Goal: Task Accomplishment & Management: Manage account settings

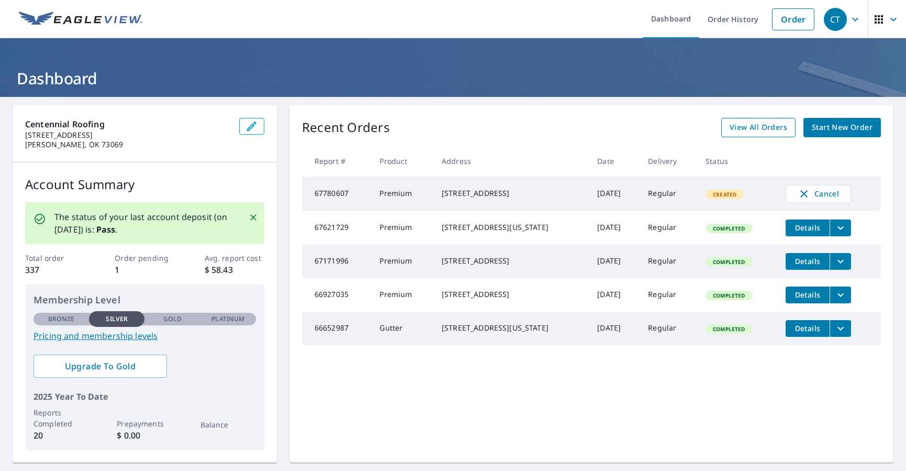
click at [752, 128] on span "View All Orders" at bounding box center [759, 127] width 58 height 13
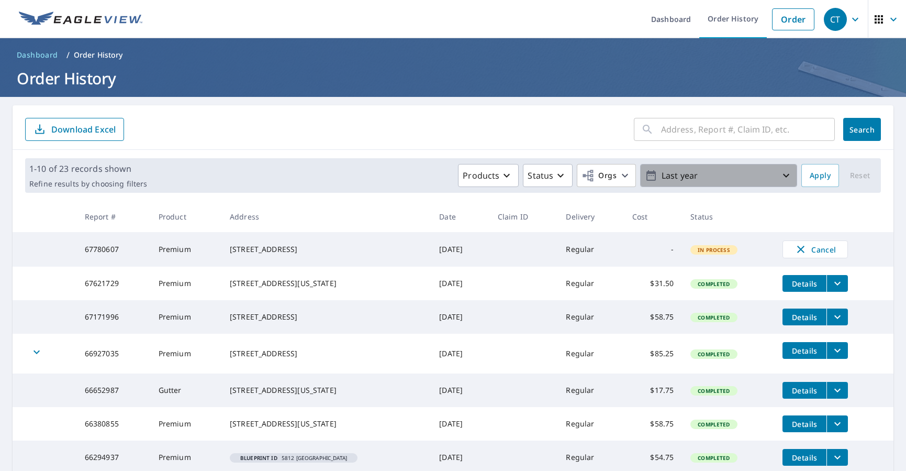
click at [780, 174] on icon "button" at bounding box center [786, 175] width 13 height 13
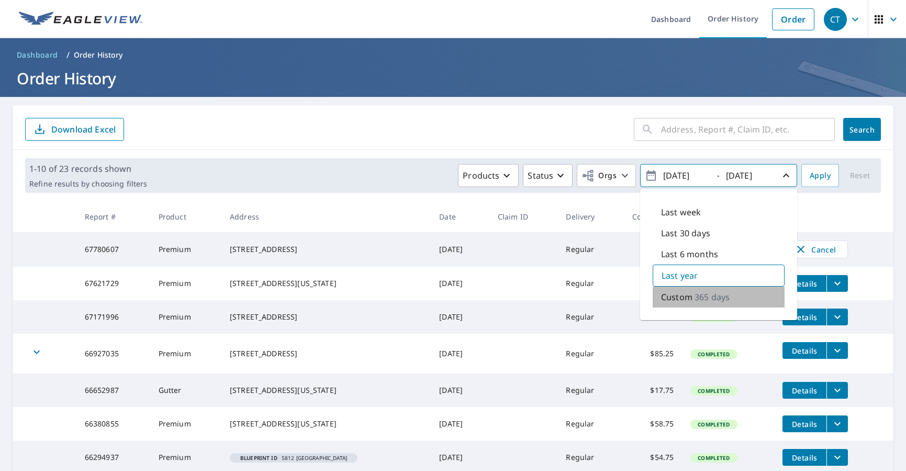
click at [676, 301] on p "Custom" at bounding box center [676, 297] width 31 height 13
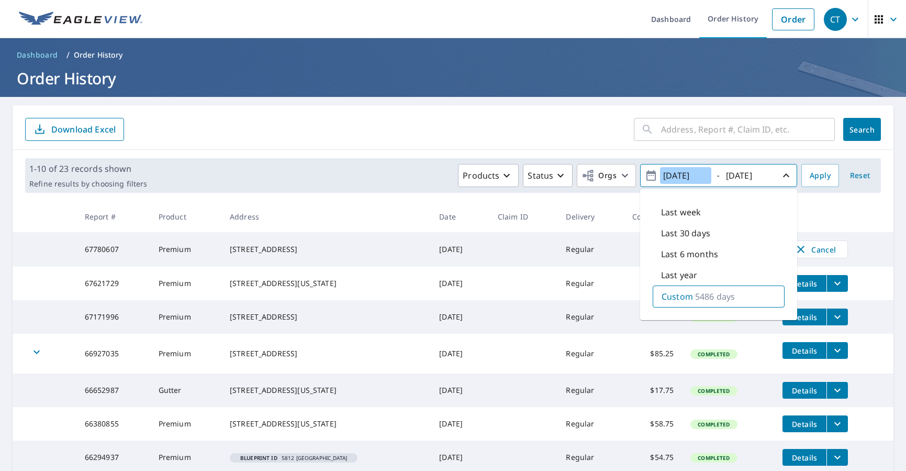
type input "[DATE]"
click at [814, 175] on span "Apply" at bounding box center [820, 175] width 21 height 13
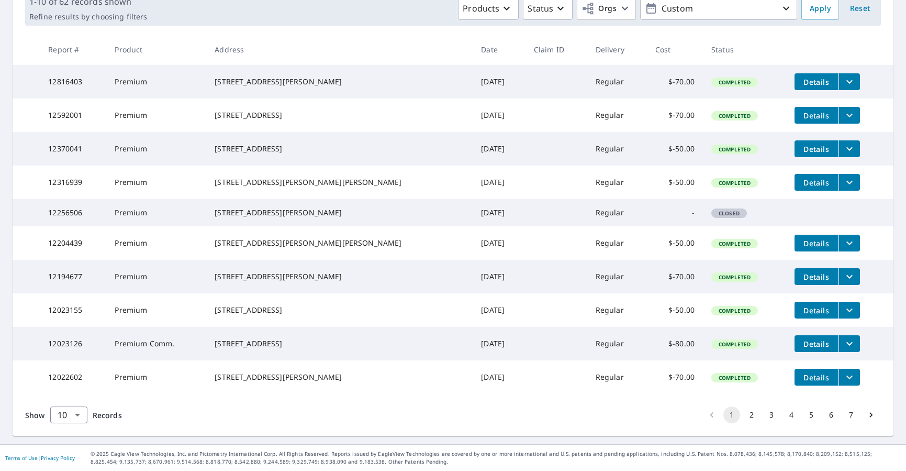
scroll to position [215, 0]
click at [744, 413] on button "2" at bounding box center [751, 414] width 17 height 17
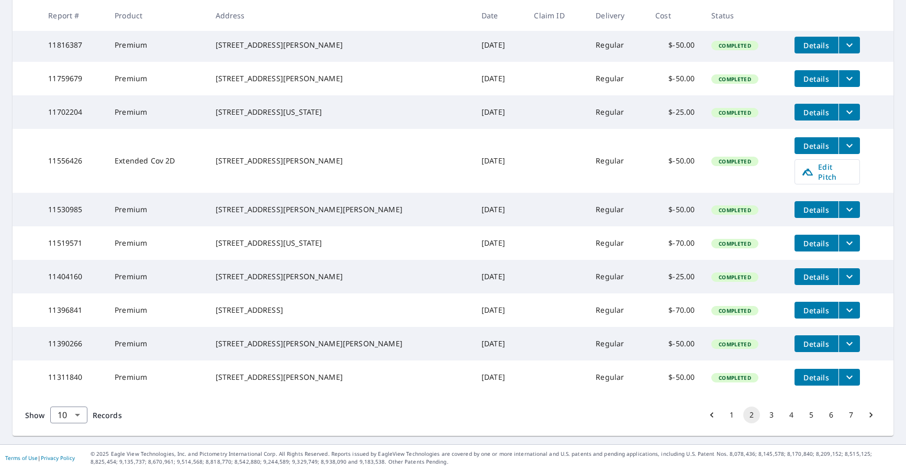
scroll to position [234, 0]
click at [763, 413] on button "3" at bounding box center [771, 414] width 17 height 17
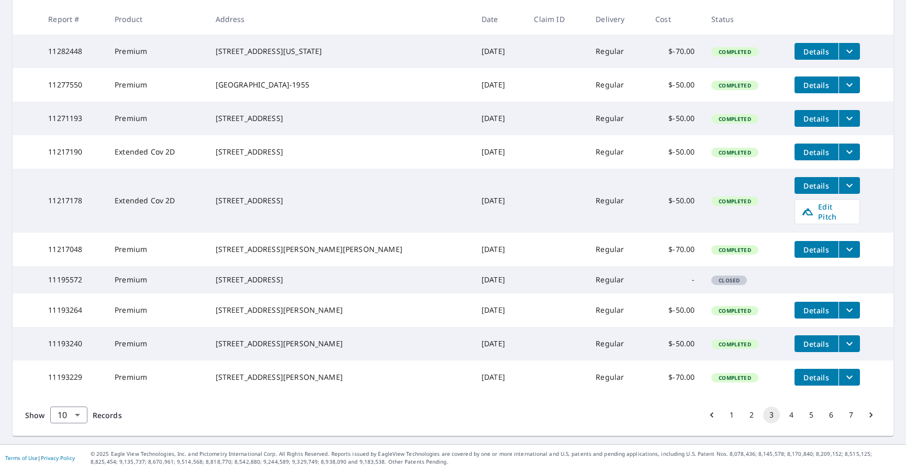
scroll to position [234, 0]
click at [784, 415] on button "4" at bounding box center [791, 414] width 17 height 17
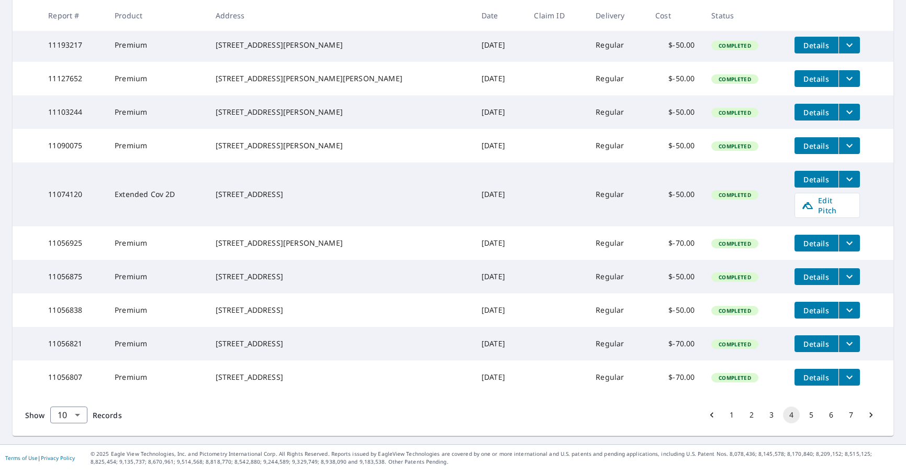
scroll to position [234, 0]
click at [843, 377] on icon "filesDropdownBtn-11056807" at bounding box center [849, 377] width 13 height 13
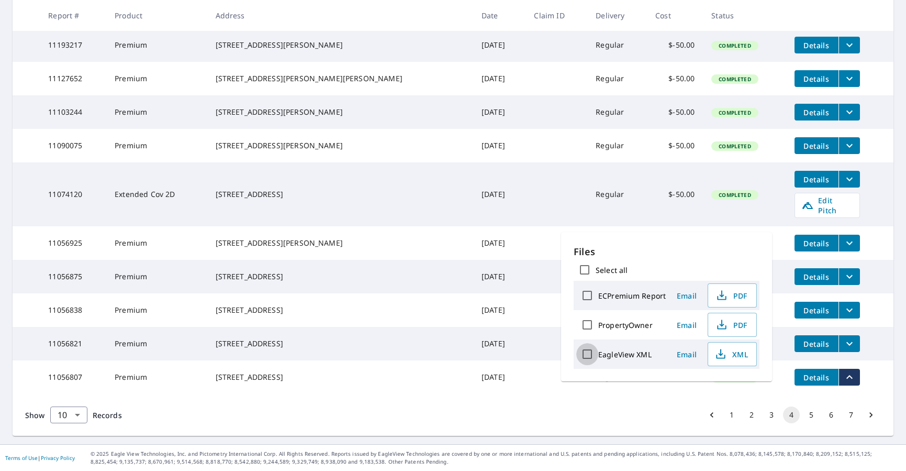
click at [586, 353] on input "EagleView XML" at bounding box center [587, 354] width 22 height 22
checkbox input "true"
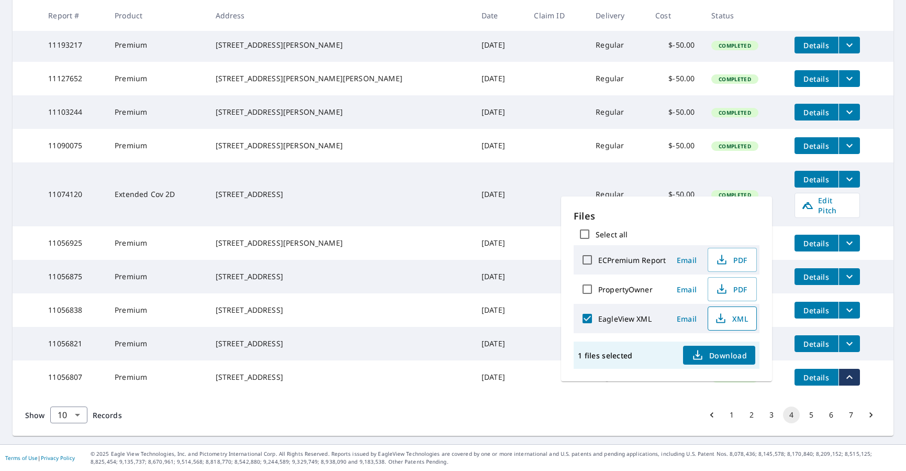
click at [732, 318] on span "XML" at bounding box center [732, 318] width 34 height 13
click at [713, 352] on span "Download" at bounding box center [719, 355] width 55 height 13
click at [473, 374] on td "Jun 02, 2015" at bounding box center [499, 377] width 52 height 34
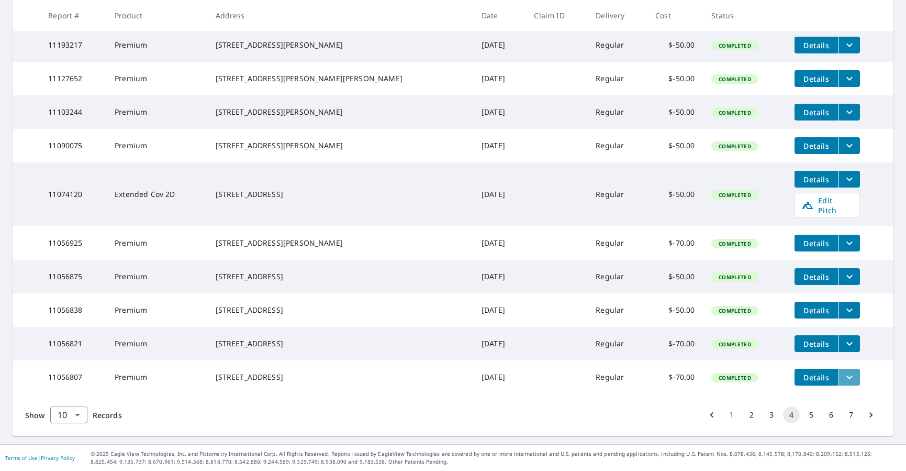
click at [843, 375] on icon "filesDropdownBtn-11056807" at bounding box center [849, 377] width 13 height 13
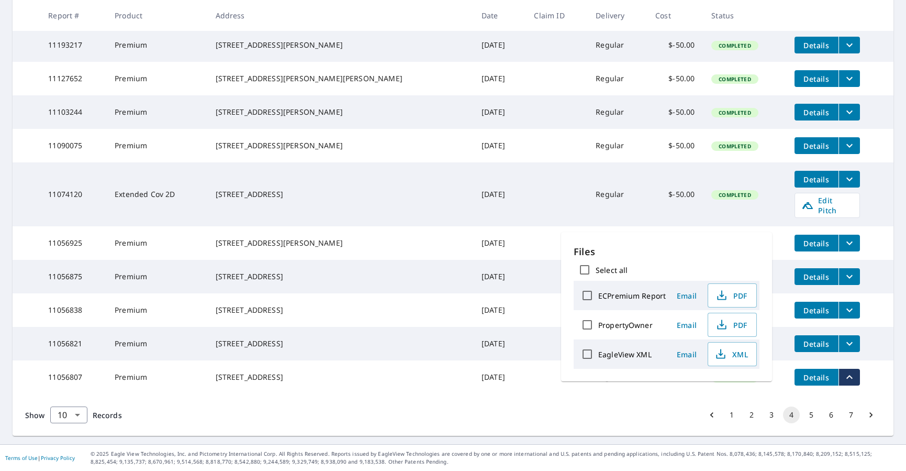
click at [843, 375] on icon "filesDropdownBtn-11056807" at bounding box center [849, 377] width 13 height 13
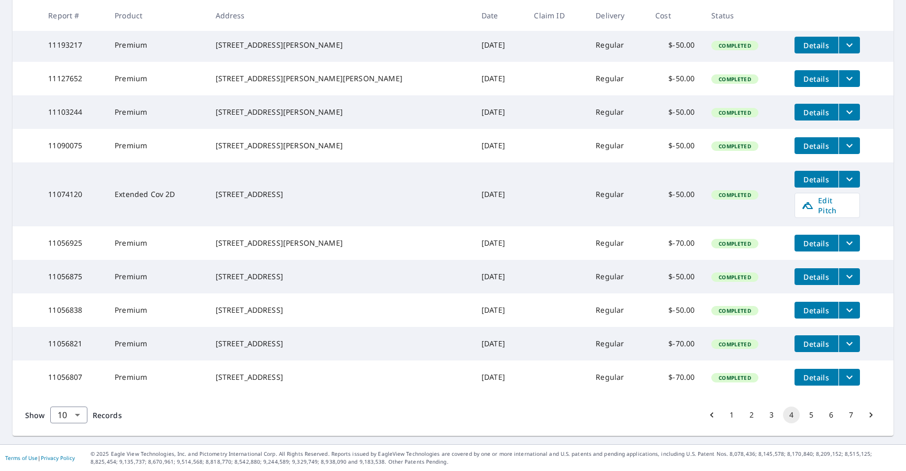
click at [801, 372] on span "Details" at bounding box center [816, 377] width 31 height 10
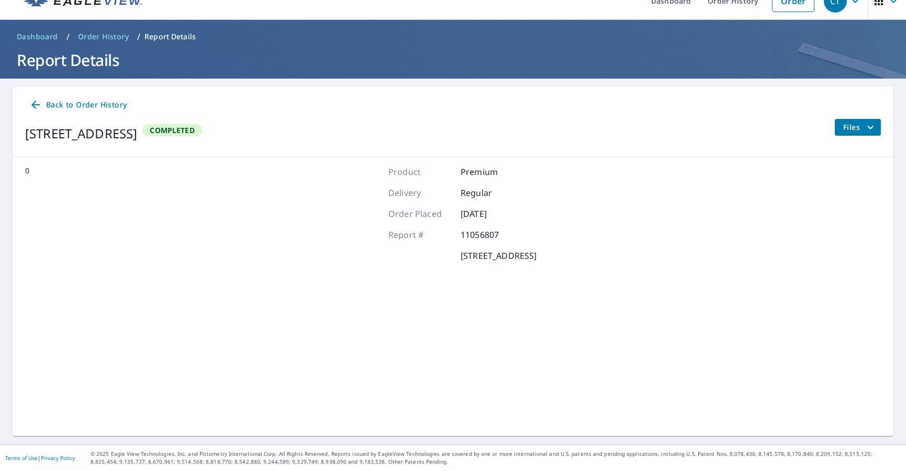
scroll to position [18, 0]
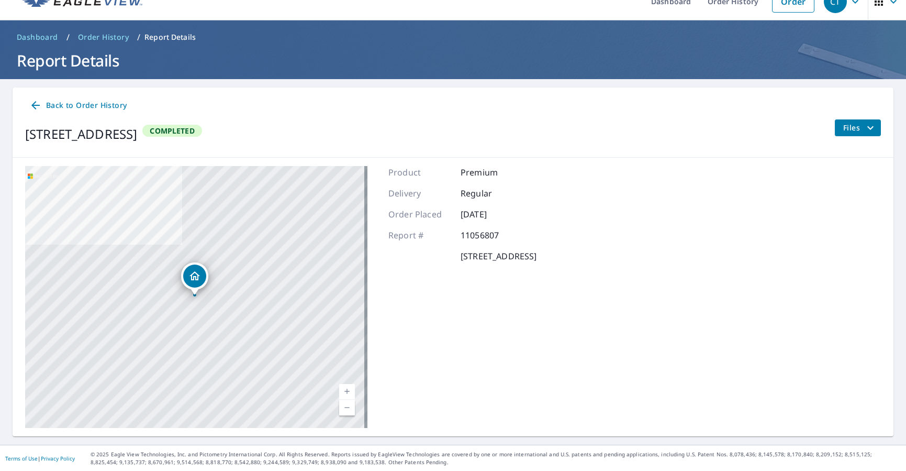
click at [864, 127] on icon "filesDropdownBtn-11056807" at bounding box center [870, 127] width 13 height 13
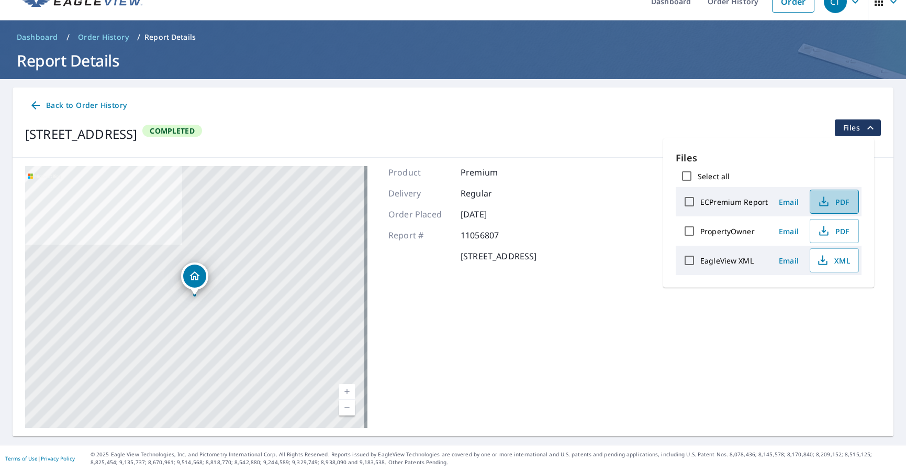
click at [832, 198] on span "PDF" at bounding box center [834, 201] width 34 height 13
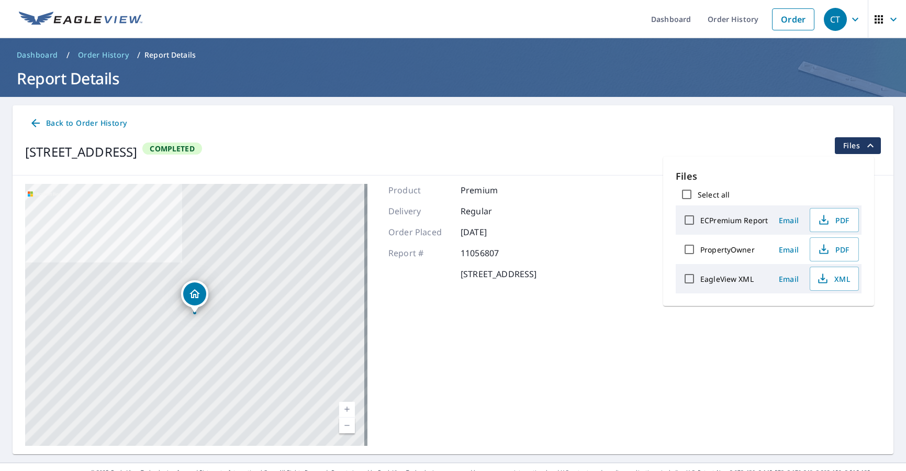
scroll to position [0, 0]
click at [42, 60] on link "Dashboard" at bounding box center [38, 55] width 50 height 17
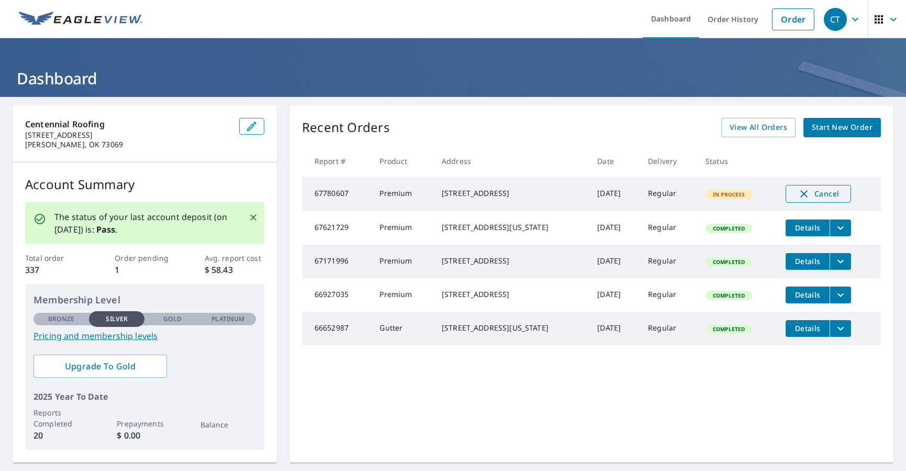
click at [825, 188] on span "Cancel" at bounding box center [818, 193] width 43 height 13
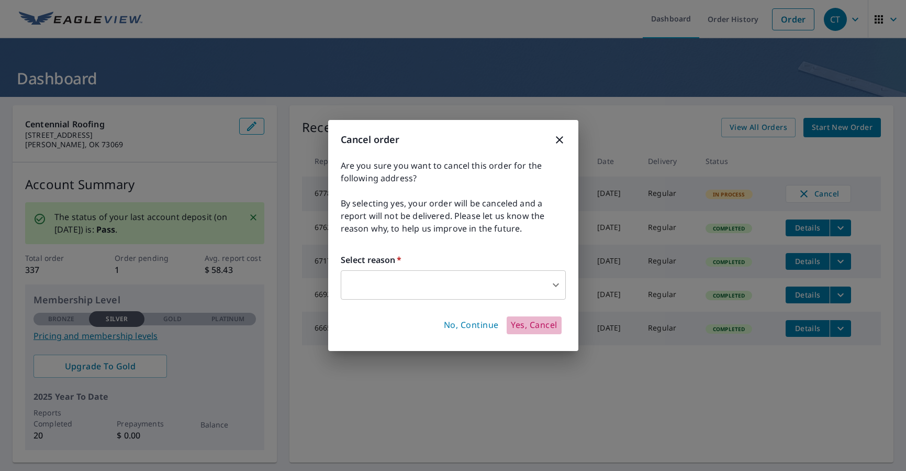
click at [536, 323] on span "Yes, Cancel" at bounding box center [534, 325] width 46 height 12
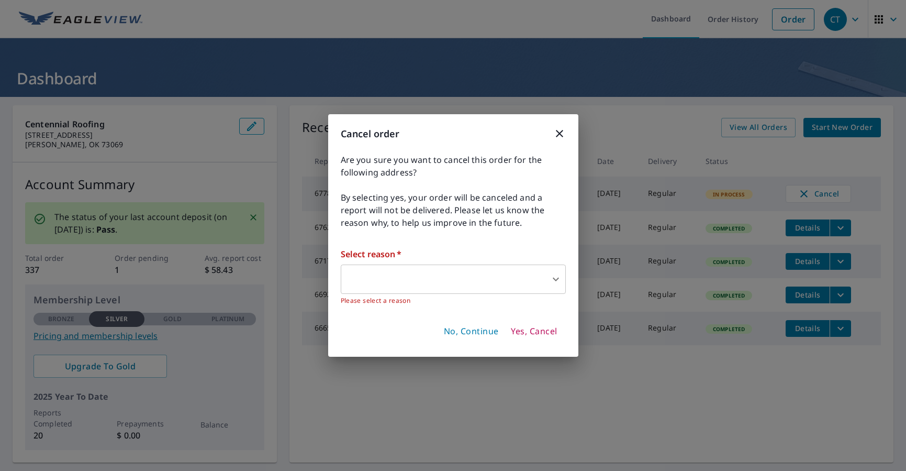
click at [465, 282] on body "CT CT Dashboard Order History Order CT Dashboard Centennial Roofing 900 Ringwoo…" at bounding box center [453, 235] width 906 height 471
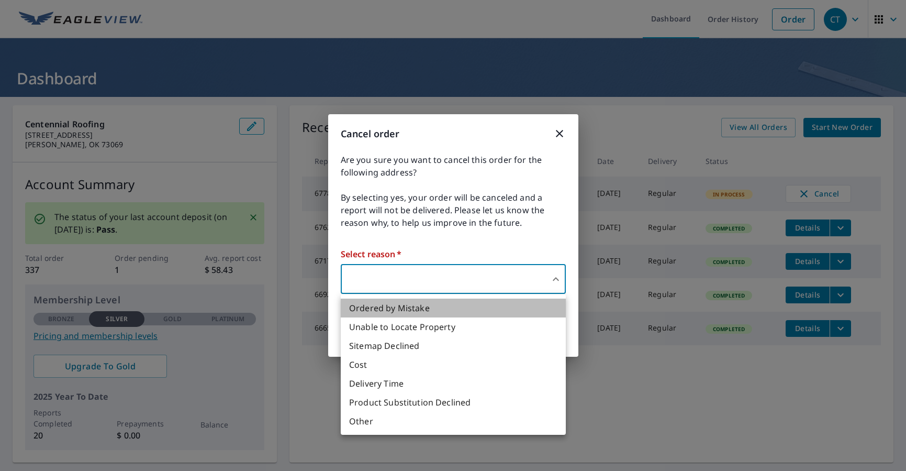
click at [396, 306] on li "Ordered by Mistake" at bounding box center [453, 307] width 225 height 19
type input "30"
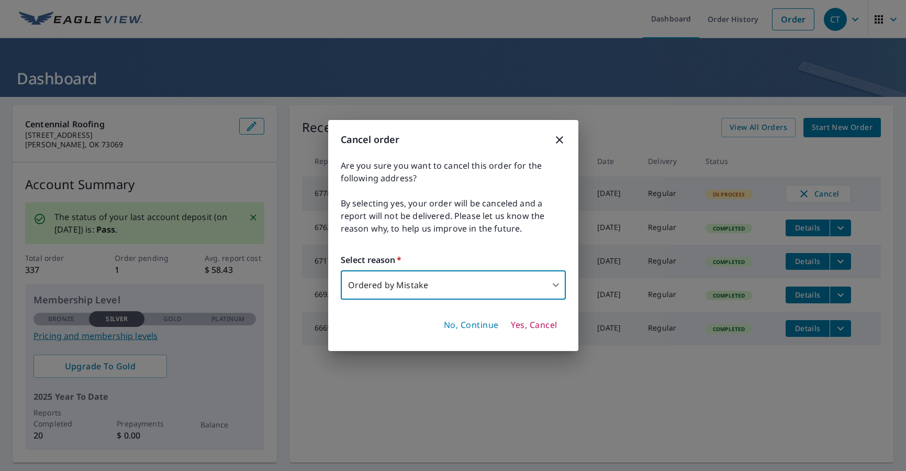
click at [543, 330] on span "Yes, Cancel" at bounding box center [534, 325] width 46 height 12
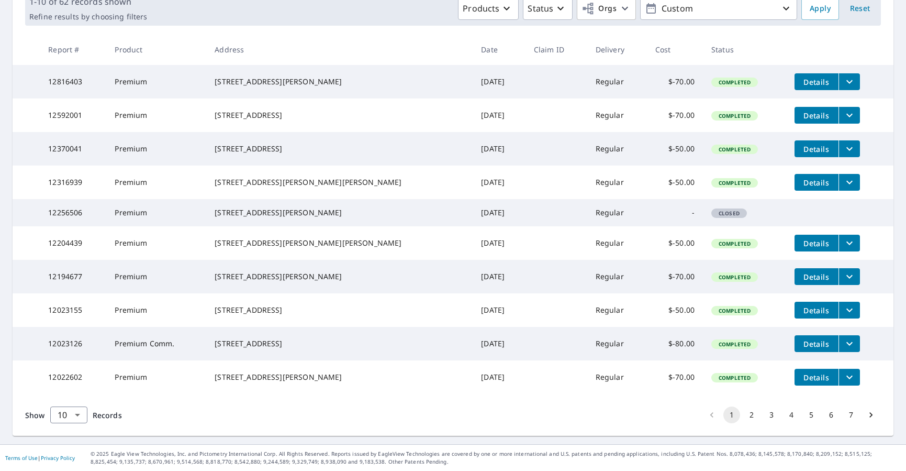
scroll to position [292, 0]
click at [748, 414] on button "2" at bounding box center [751, 414] width 17 height 17
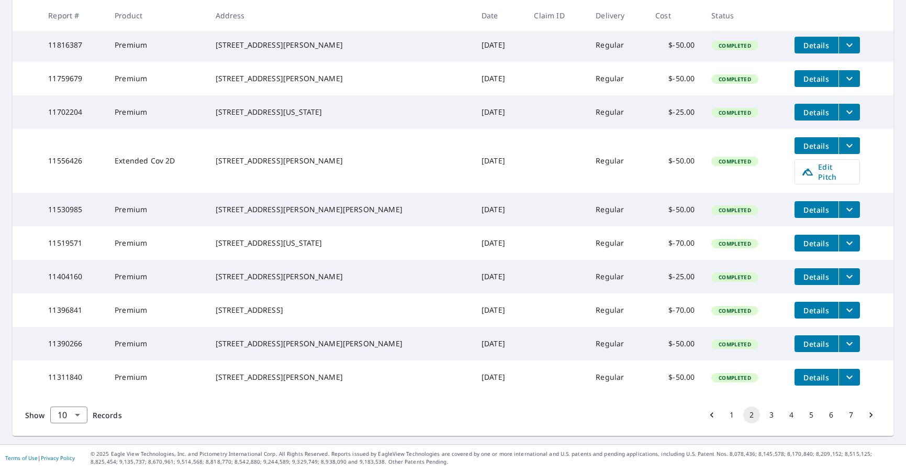
scroll to position [311, 0]
click at [764, 414] on button "3" at bounding box center [771, 414] width 17 height 17
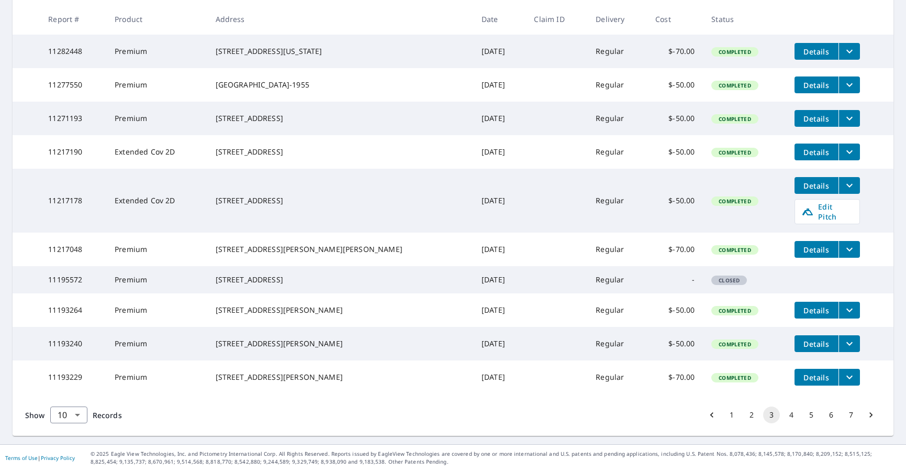
scroll to position [311, 0]
click at [788, 415] on button "4" at bounding box center [791, 414] width 17 height 17
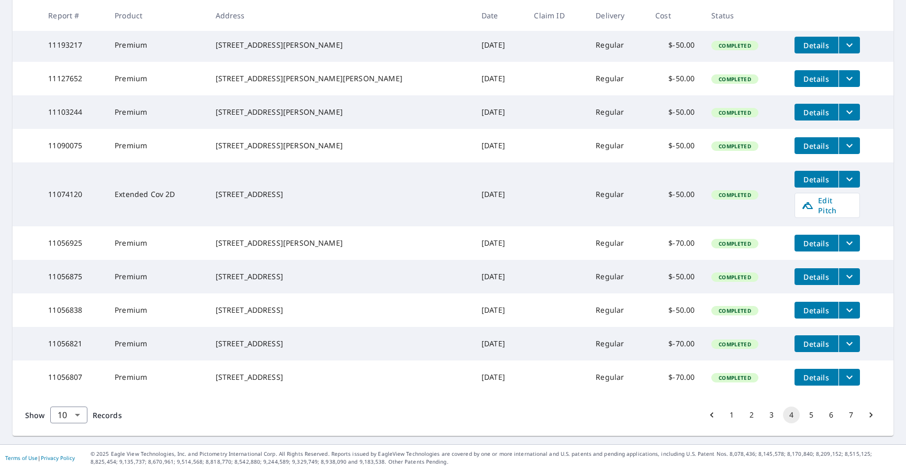
scroll to position [311, 0]
click at [843, 371] on icon "filesDropdownBtn-11056807" at bounding box center [849, 377] width 13 height 13
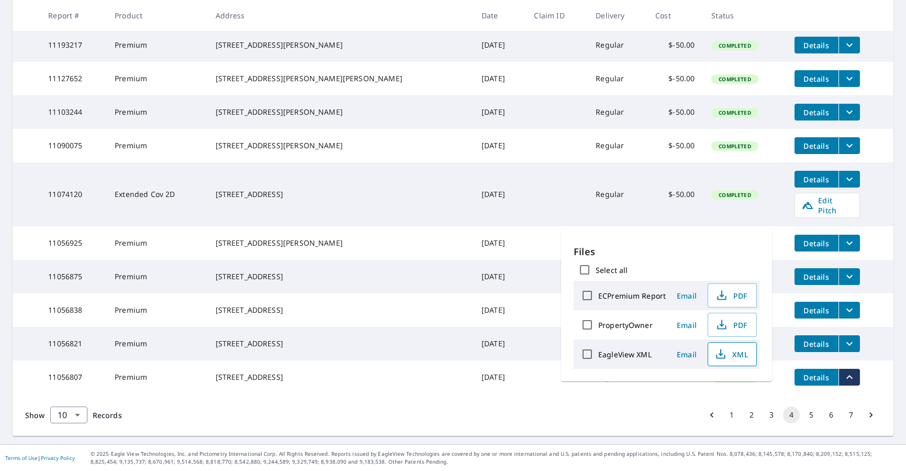
click at [735, 353] on span "XML" at bounding box center [732, 354] width 34 height 13
